Goal: Find specific page/section: Find specific page/section

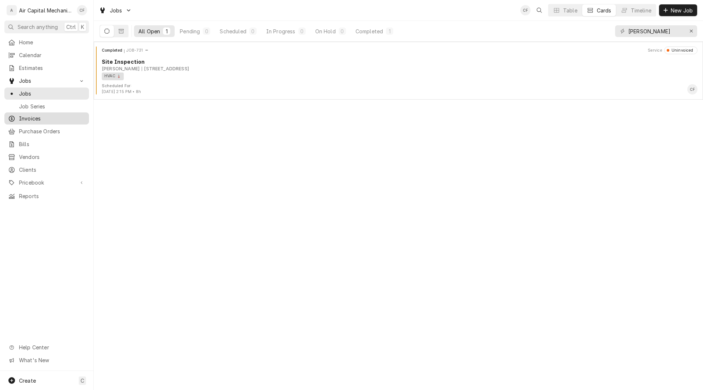
click at [30, 115] on span "Invoices" at bounding box center [52, 119] width 66 height 8
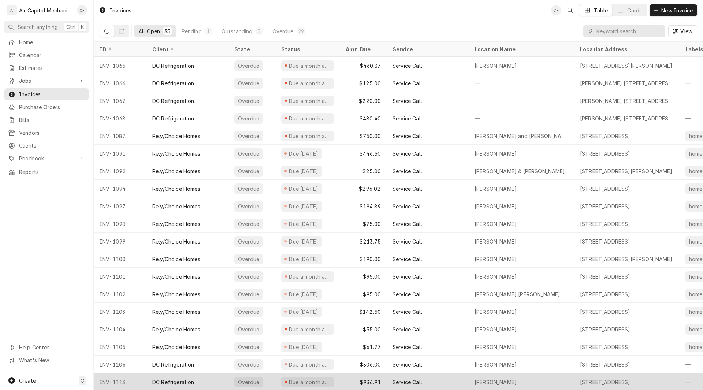
click at [476, 379] on div "[PERSON_NAME]" at bounding box center [495, 382] width 42 height 8
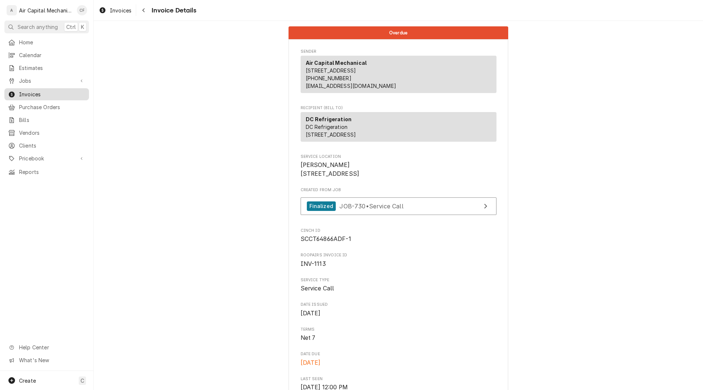
click at [27, 94] on span "Invoices" at bounding box center [52, 94] width 66 height 8
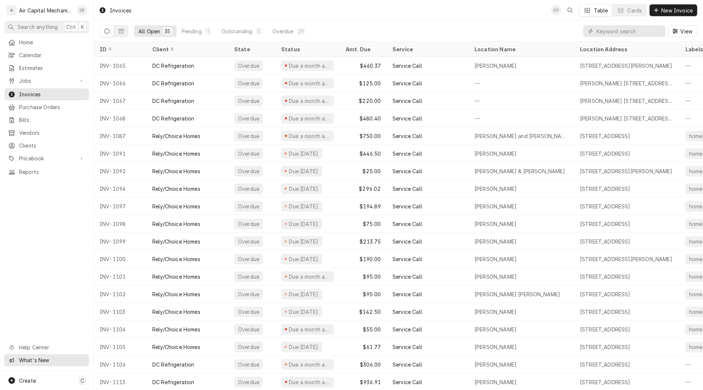
click at [26, 358] on span "What's New" at bounding box center [52, 360] width 66 height 8
click at [29, 42] on span "Home" at bounding box center [52, 42] width 66 height 8
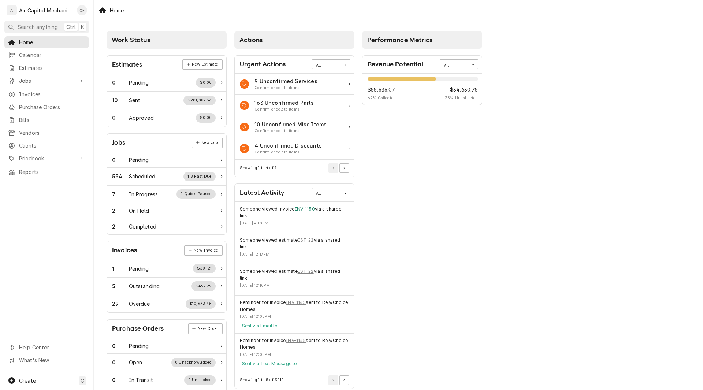
click at [306, 210] on link "INV-1150" at bounding box center [305, 209] width 20 height 7
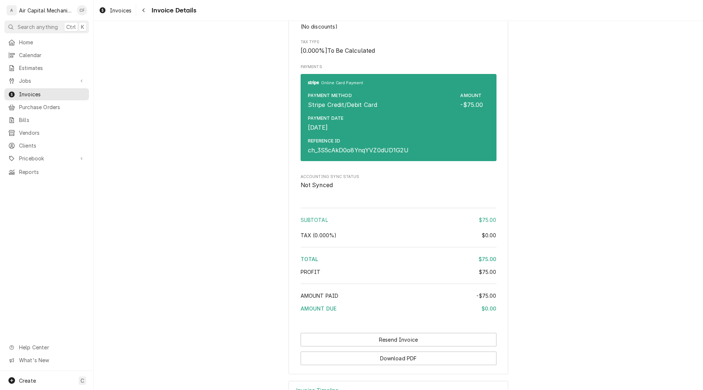
scroll to position [542, 0]
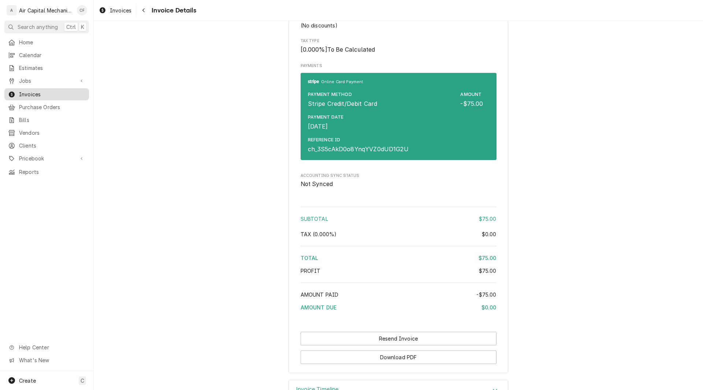
click at [28, 93] on span "Invoices" at bounding box center [52, 94] width 66 height 8
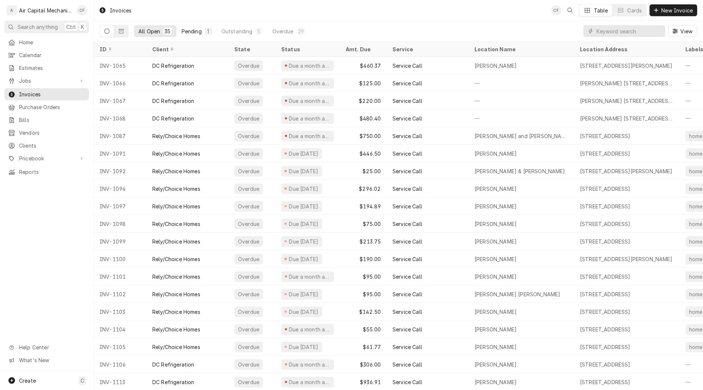
click at [194, 30] on div "Pending" at bounding box center [192, 31] width 20 height 8
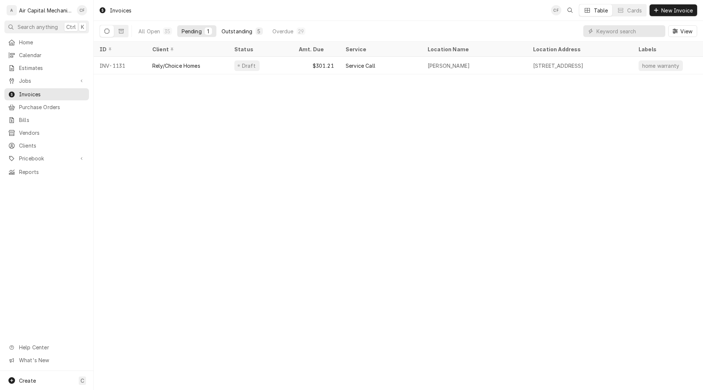
click at [243, 31] on div "Outstanding" at bounding box center [236, 31] width 31 height 8
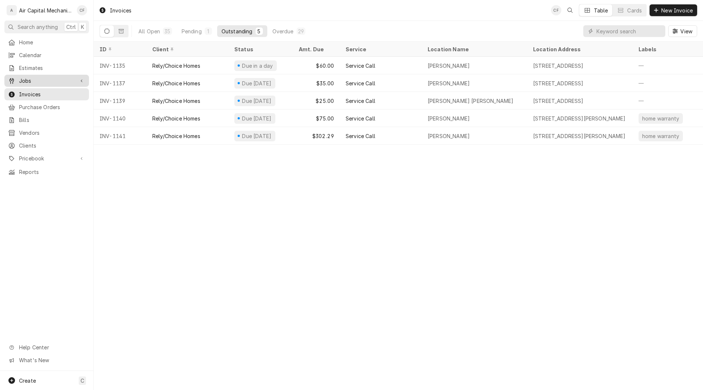
click at [24, 77] on span "Jobs" at bounding box center [46, 81] width 55 height 8
click at [20, 93] on span "Jobs" at bounding box center [52, 94] width 66 height 8
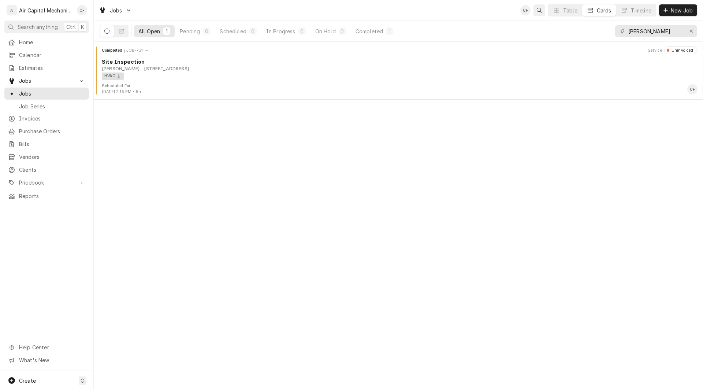
click at [537, 15] on button "Open search" at bounding box center [539, 10] width 12 height 12
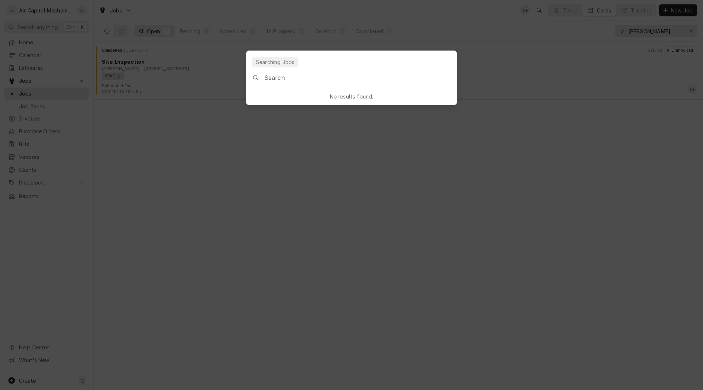
click at [329, 81] on input "Global Command Menu" at bounding box center [360, 77] width 192 height 20
type input "226 timberlane"
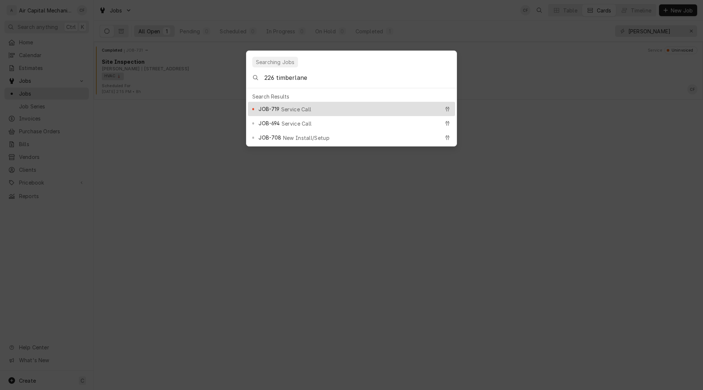
click at [290, 107] on span "Service Call" at bounding box center [296, 109] width 30 height 8
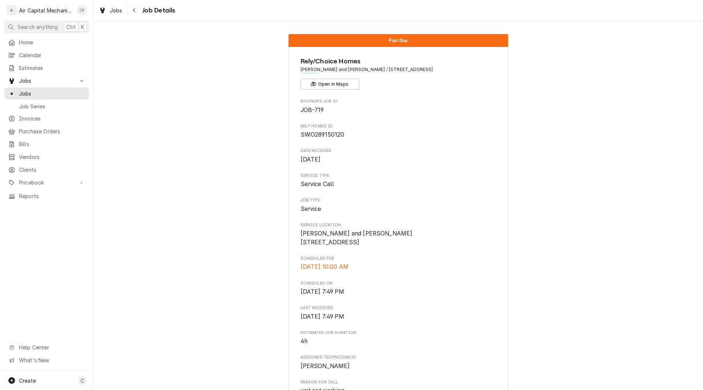
click at [458, 183] on span "Service Call" at bounding box center [398, 184] width 196 height 9
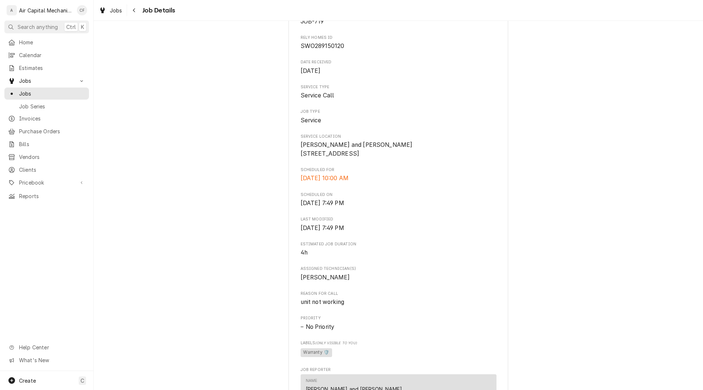
scroll to position [102, 0]
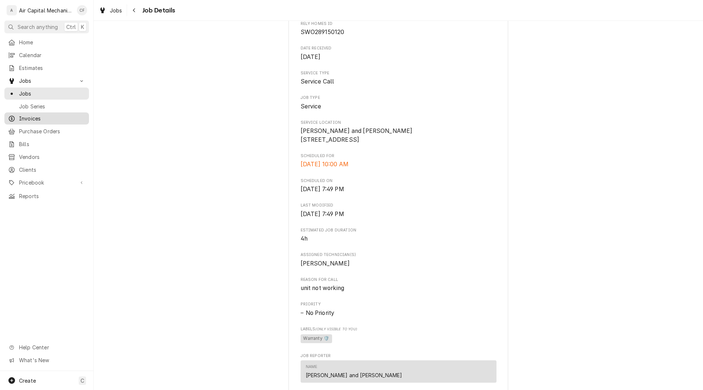
click at [44, 115] on span "Invoices" at bounding box center [52, 119] width 66 height 8
